Goal: Find specific page/section: Find specific page/section

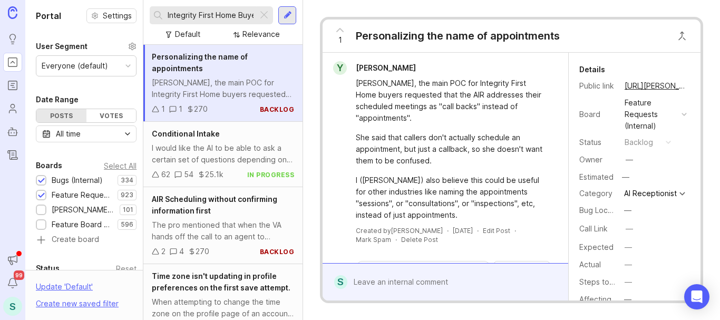
drag, startPoint x: 0, startPoint y: 0, endPoint x: 188, endPoint y: 13, distance: 188.2
click at [188, 13] on input "Integrity First Home Buyers" at bounding box center [211, 15] width 86 height 12
paste input "[PERSON_NAME] Condo"
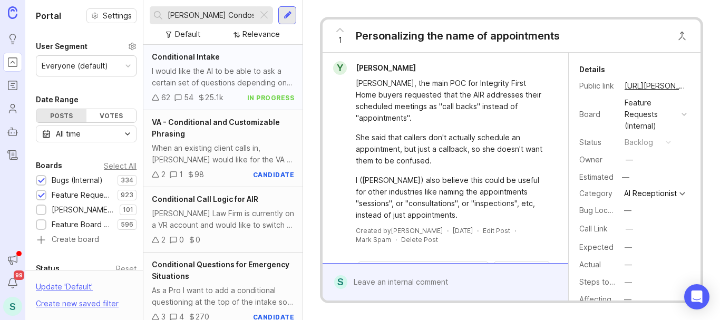
type input "[PERSON_NAME] Condos"
click at [193, 62] on div "Conditional Intake" at bounding box center [223, 57] width 142 height 12
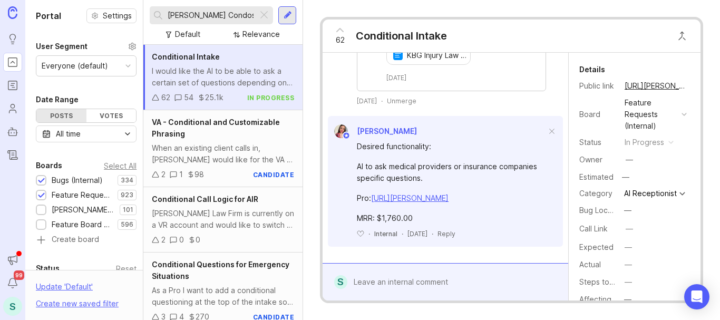
scroll to position [1440, 0]
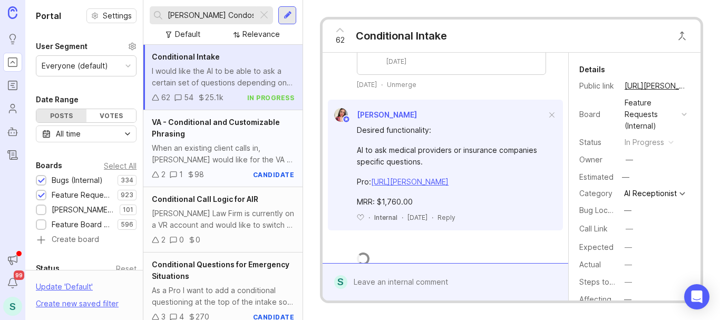
click at [219, 138] on div "VA - Conditional and Customizable Phrasing" at bounding box center [223, 128] width 142 height 23
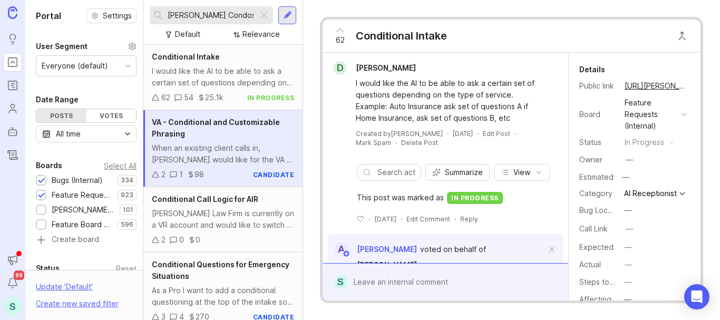
click at [228, 134] on div "VA - Conditional and Customizable Phrasing" at bounding box center [223, 128] width 142 height 23
